Goal: Use online tool/utility: Utilize a website feature to perform a specific function

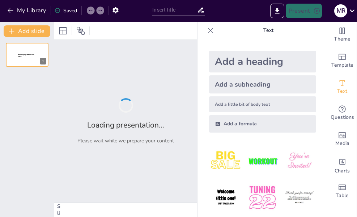
type input "Get to Know Sarah Van Buren: The Ultimate Quiz Challenge!"
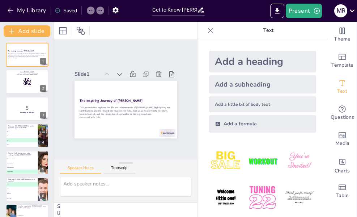
click at [225, 59] on div "Add a heading" at bounding box center [262, 62] width 107 height 22
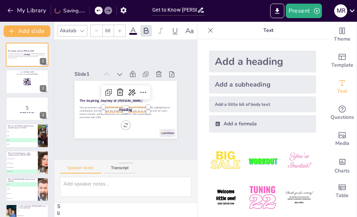
click at [225, 62] on div "Add a heading" at bounding box center [262, 62] width 107 height 22
type input "68"
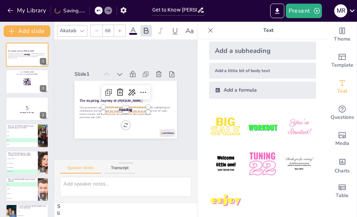
scroll to position [34, 0]
click at [291, 15] on button "Present" at bounding box center [304, 11] width 36 height 14
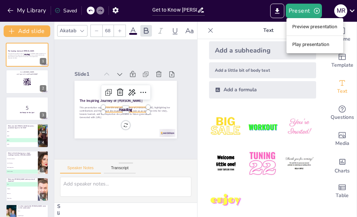
click at [301, 46] on li "Play presentation" at bounding box center [315, 45] width 57 height 12
